Goal: Information Seeking & Learning: Learn about a topic

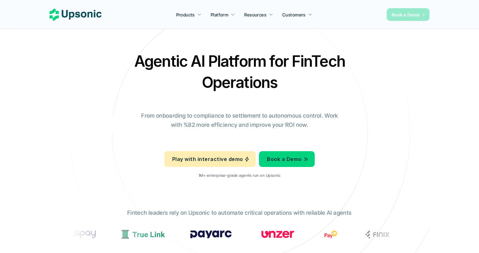
click at [409, 17] on p "Book a Demo" at bounding box center [406, 14] width 28 height 7
click at [185, 112] on p "From onboarding to compliance to settlement to autonomous control. Work with %8…" at bounding box center [240, 120] width 206 height 18
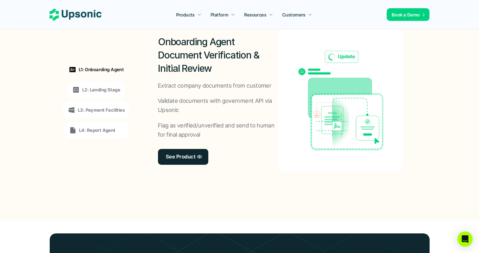
scroll to position [513, 0]
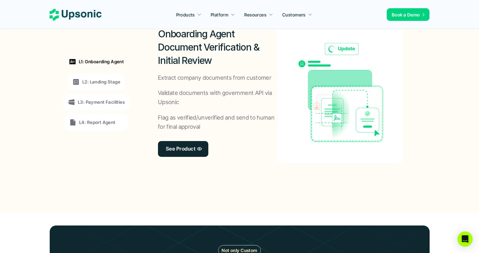
click at [97, 73] on div "L2: Landing Stage" at bounding box center [96, 81] width 58 height 17
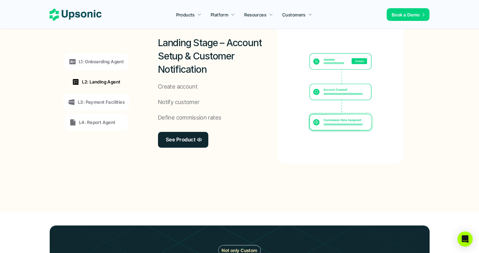
click at [97, 92] on div "L1: Onboarding Agent L2: Landing Agent L3: Payment Facilities L4: Report Agent" at bounding box center [96, 92] width 87 height 171
click at [101, 99] on p "L3: Payment Facilities" at bounding box center [101, 102] width 47 height 7
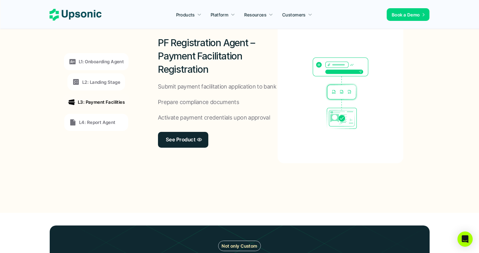
click at [102, 115] on div "L4: Report Agent" at bounding box center [96, 122] width 64 height 17
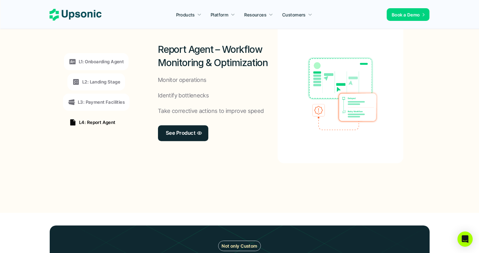
click at [112, 65] on p "L1: Onboarding Agent" at bounding box center [101, 61] width 45 height 7
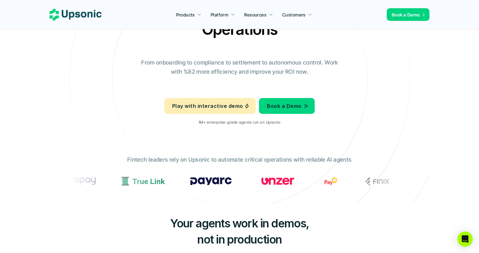
scroll to position [0, 0]
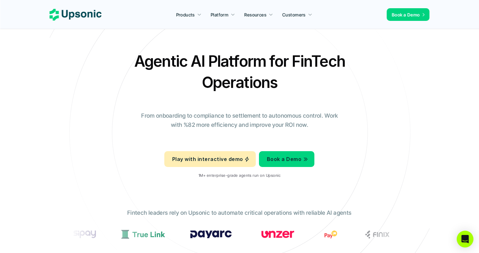
click at [461, 242] on div "Open Intercom Messenger" at bounding box center [465, 239] width 17 height 17
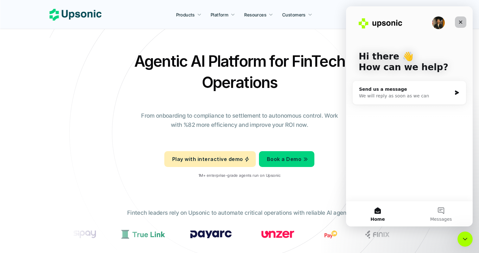
click at [463, 23] on div "Close" at bounding box center [460, 21] width 11 height 11
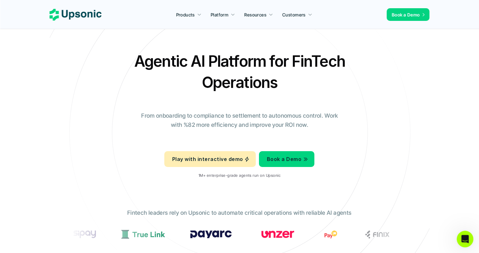
click at [462, 243] on div "Open Intercom Messenger" at bounding box center [464, 238] width 21 height 21
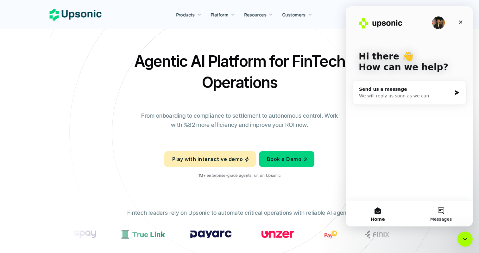
click at [444, 211] on button "Messages" at bounding box center [440, 213] width 63 height 25
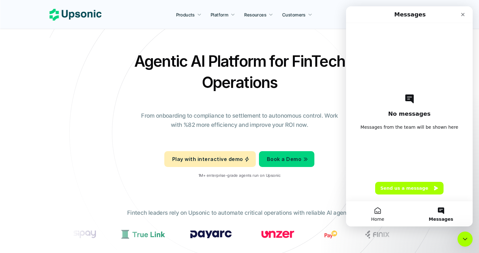
click at [387, 216] on button "Home" at bounding box center [377, 213] width 63 height 25
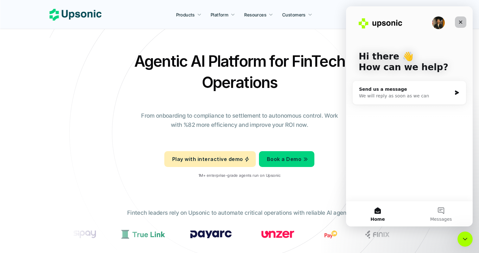
click at [457, 21] on div "Close" at bounding box center [460, 21] width 11 height 11
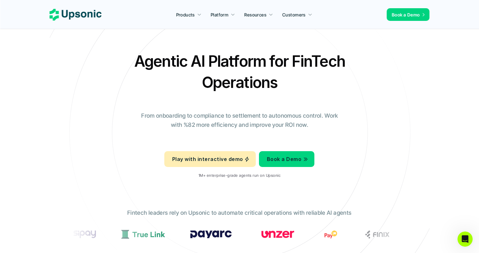
click at [296, 83] on h2 "Agentic AI Platform for FinTech Operations" at bounding box center [240, 72] width 222 height 42
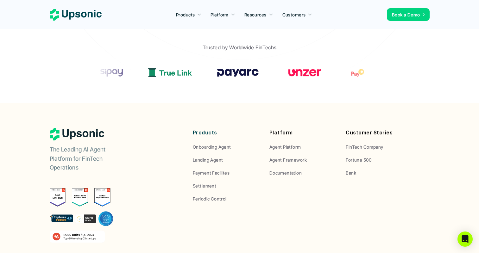
scroll to position [244, 0]
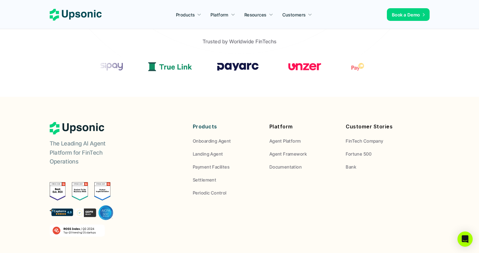
click at [418, 114] on footer "The Leading AI Agent Platform for FinTech Operations Reliable AI agents built f…" at bounding box center [239, 216] width 479 height 239
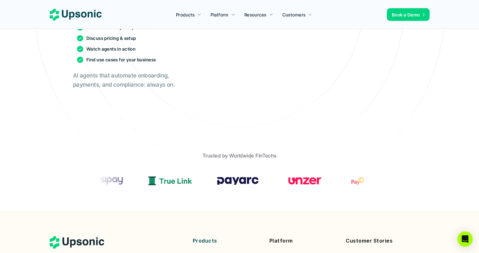
scroll to position [130, 0]
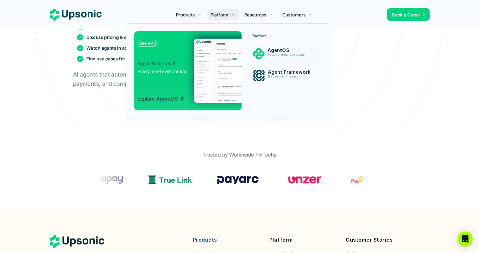
click at [209, 64] on img at bounding box center [260, 71] width 132 height 64
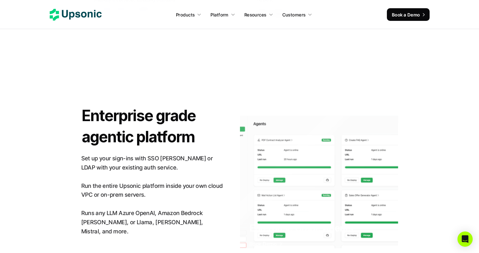
scroll to position [1401, 0]
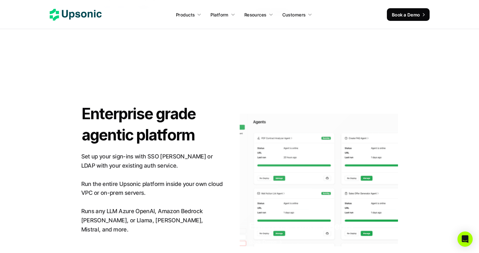
click at [277, 108] on img at bounding box center [319, 181] width 158 height 147
